Goal: Information Seeking & Learning: Learn about a topic

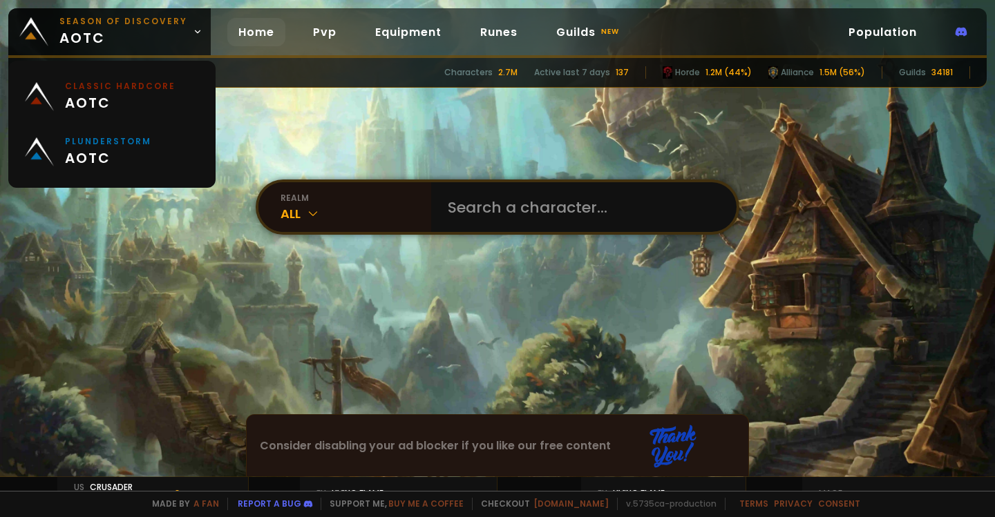
click at [193, 34] on icon at bounding box center [198, 32] width 10 height 10
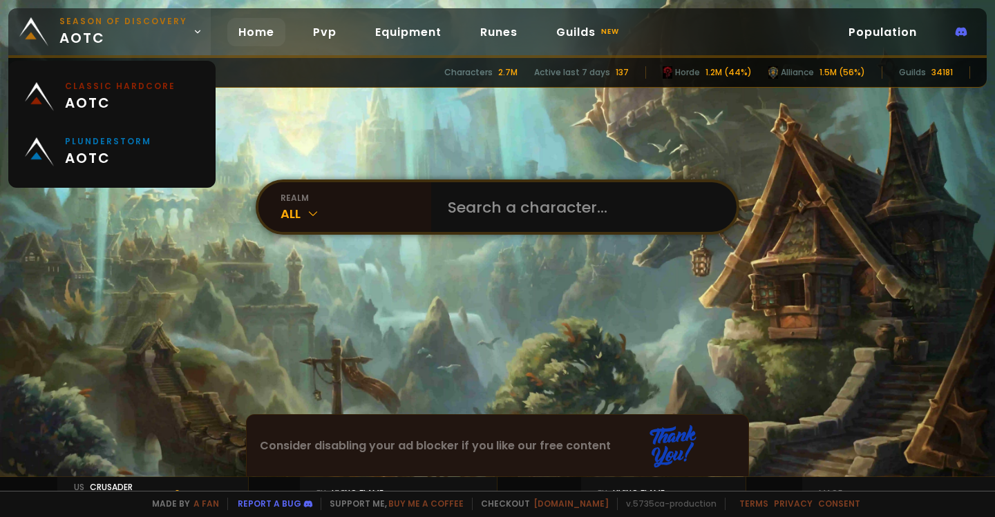
click at [192, 37] on link "Season of Discovery aotc" at bounding box center [109, 31] width 202 height 47
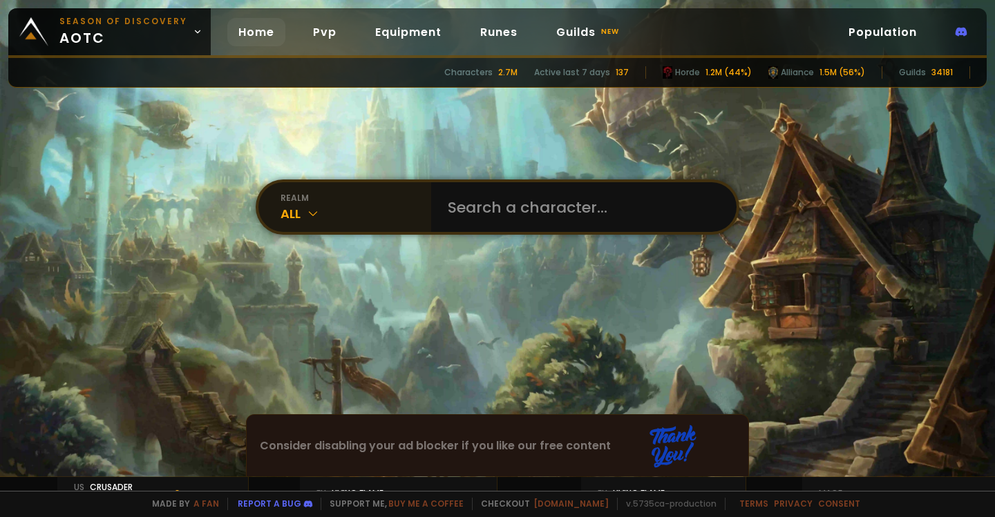
click at [306, 215] on icon at bounding box center [313, 214] width 14 height 14
click at [881, 35] on link "Population" at bounding box center [882, 32] width 90 height 28
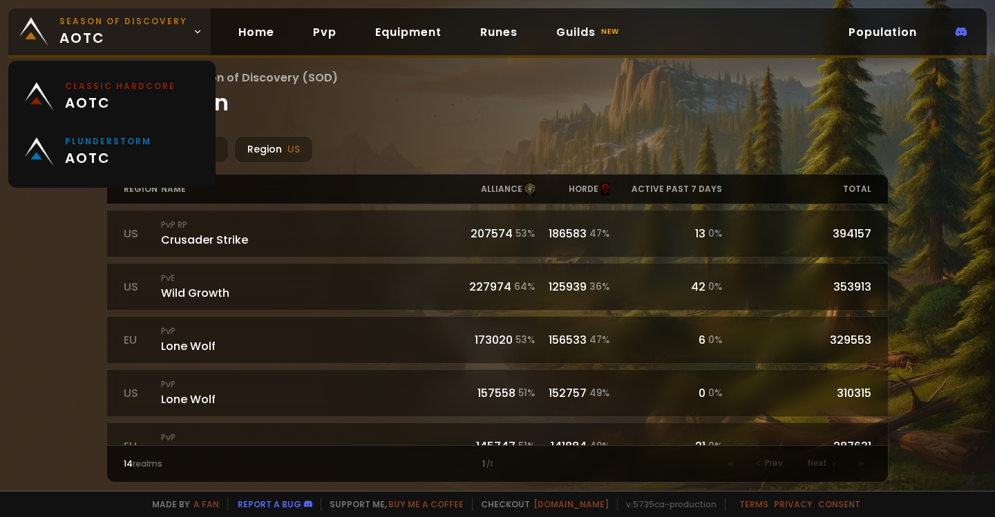
click at [199, 35] on link "Season of Discovery aotc" at bounding box center [109, 31] width 202 height 47
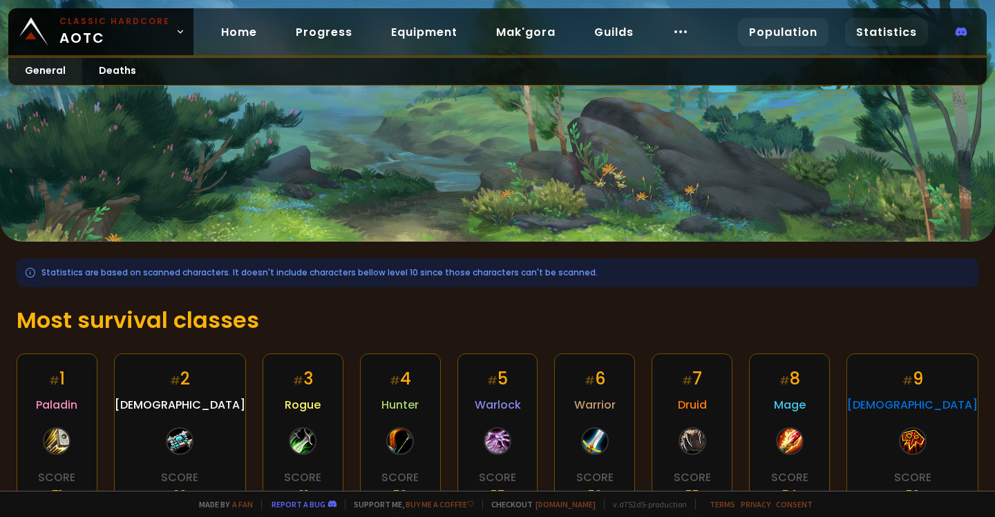
click at [787, 35] on link "Population" at bounding box center [783, 32] width 90 height 28
